Goal: Find specific page/section: Find specific page/section

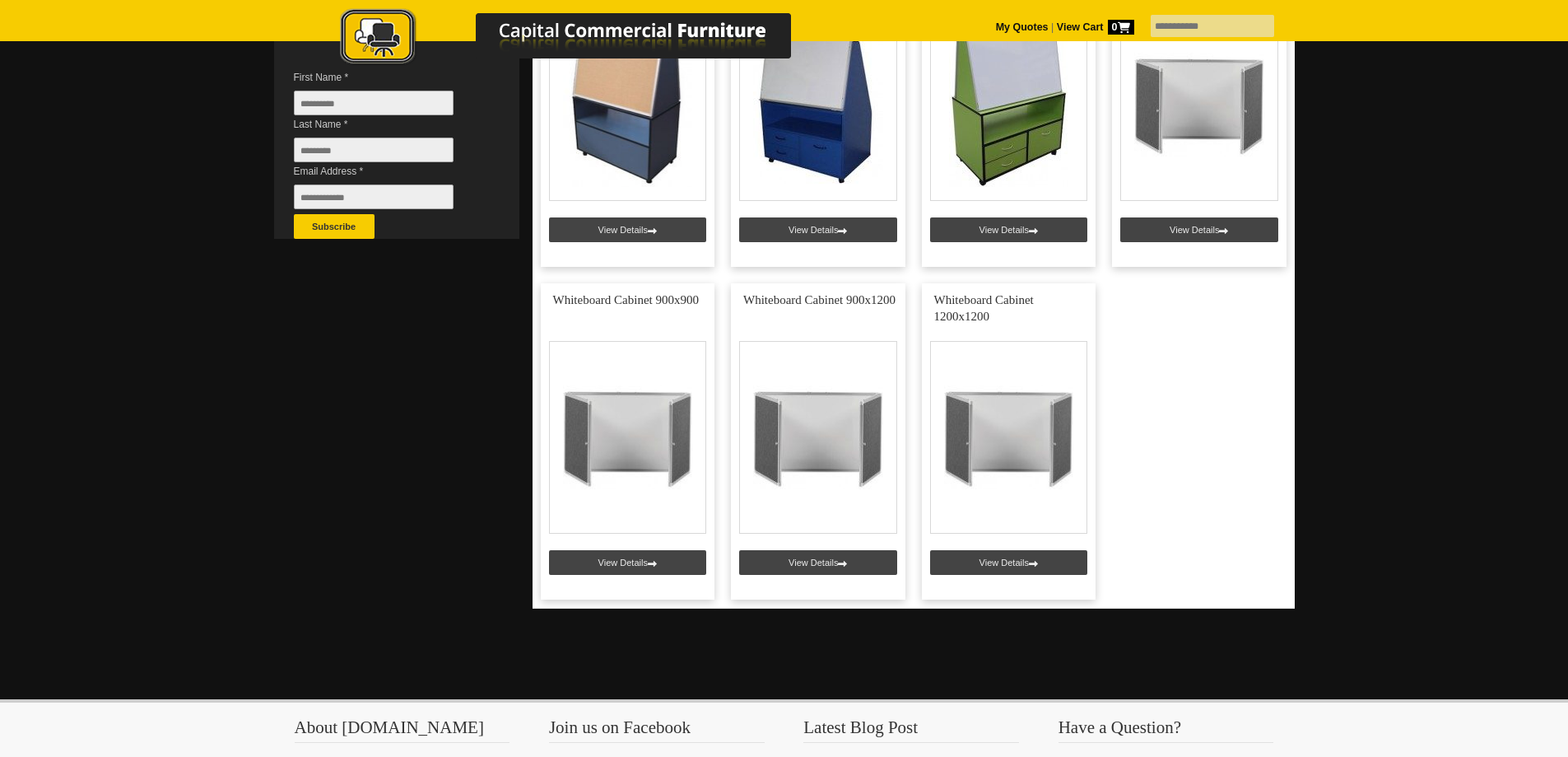
scroll to position [411, 0]
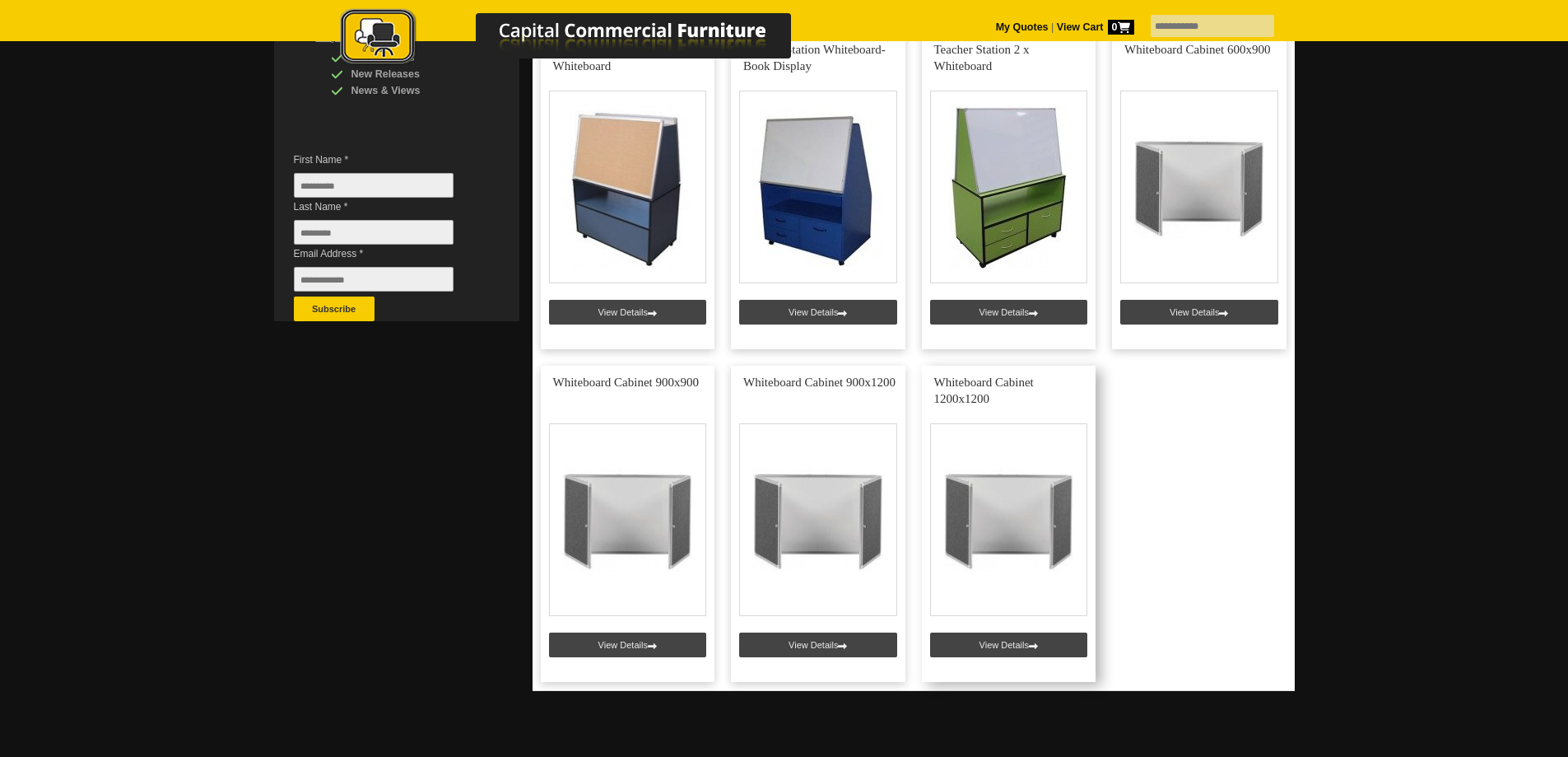
click at [1036, 649] on link at bounding box center [1009, 523] width 174 height 316
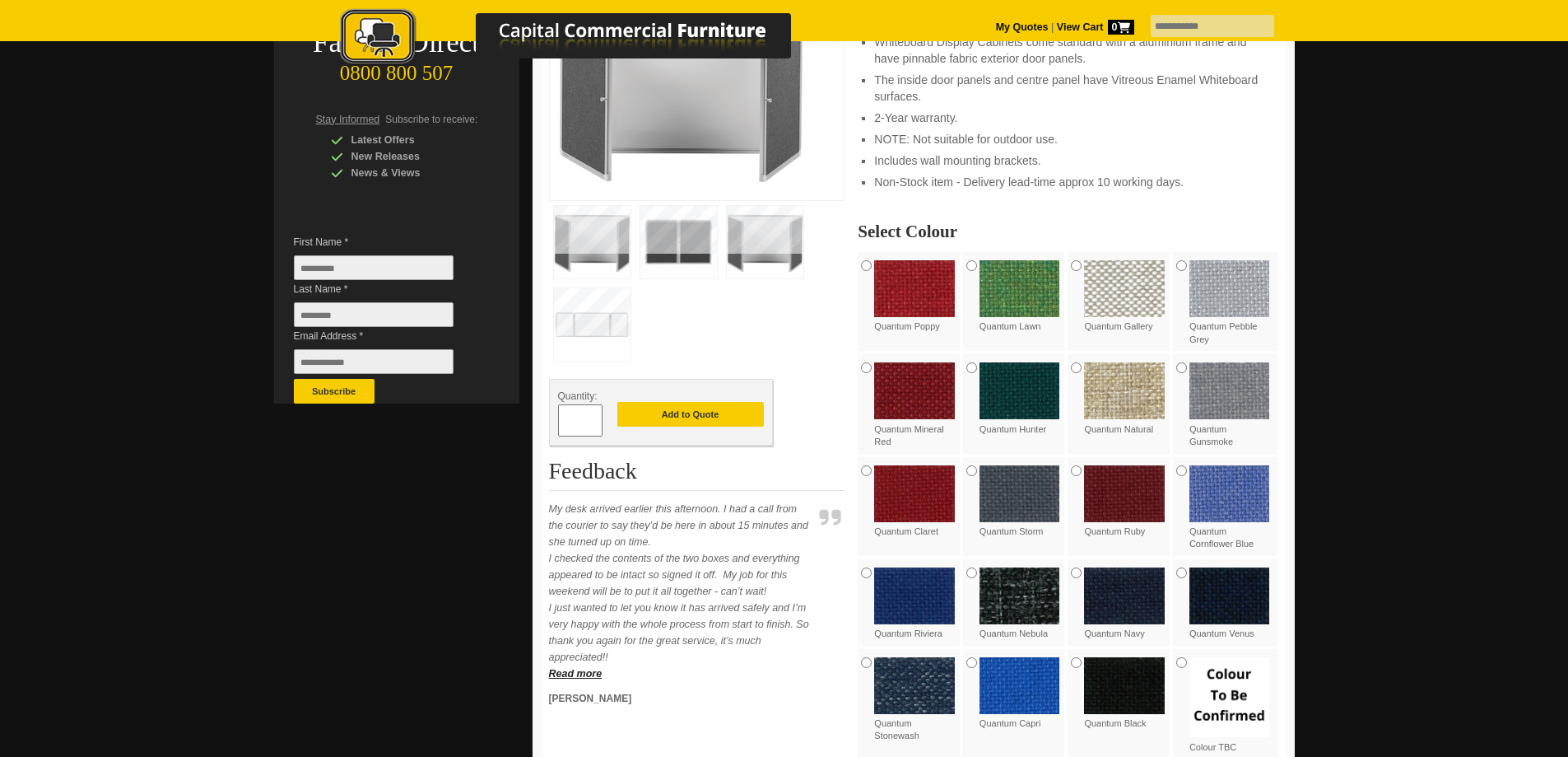
scroll to position [494, 0]
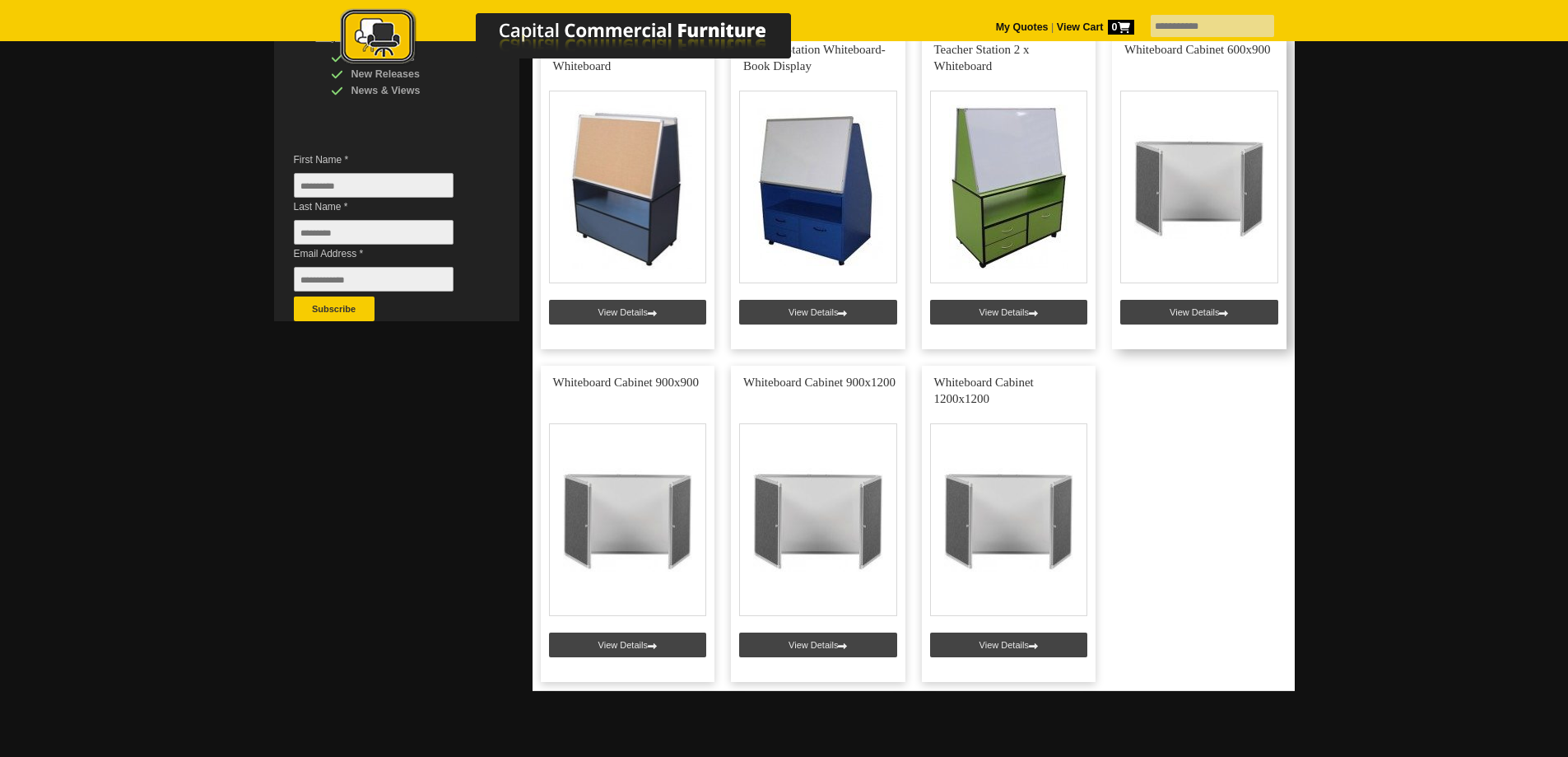
scroll to position [82, 0]
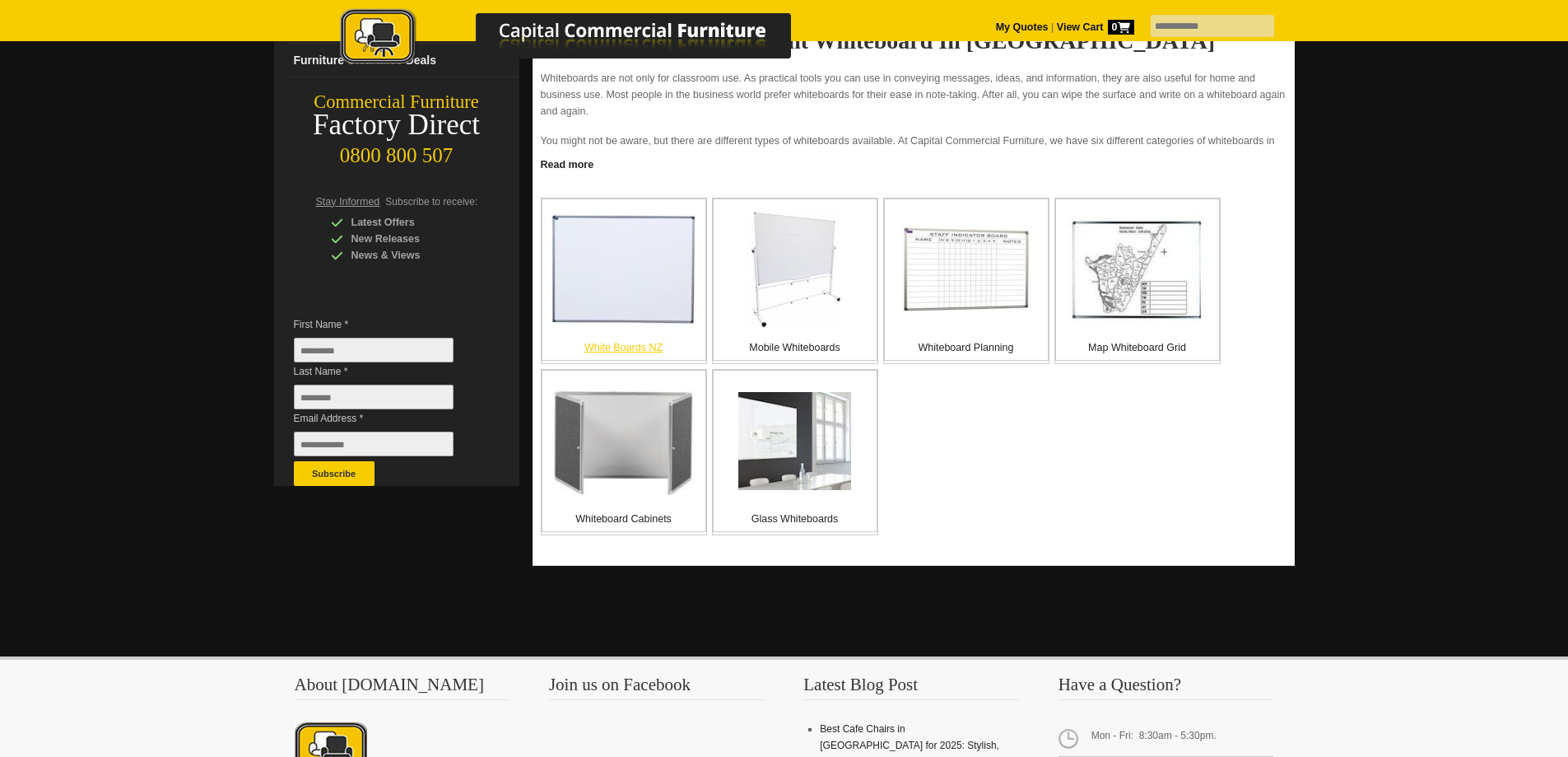
scroll to position [247, 0]
click at [672, 307] on img at bounding box center [624, 269] width 144 height 110
